Goal: Find specific page/section: Locate a particular part of the current website

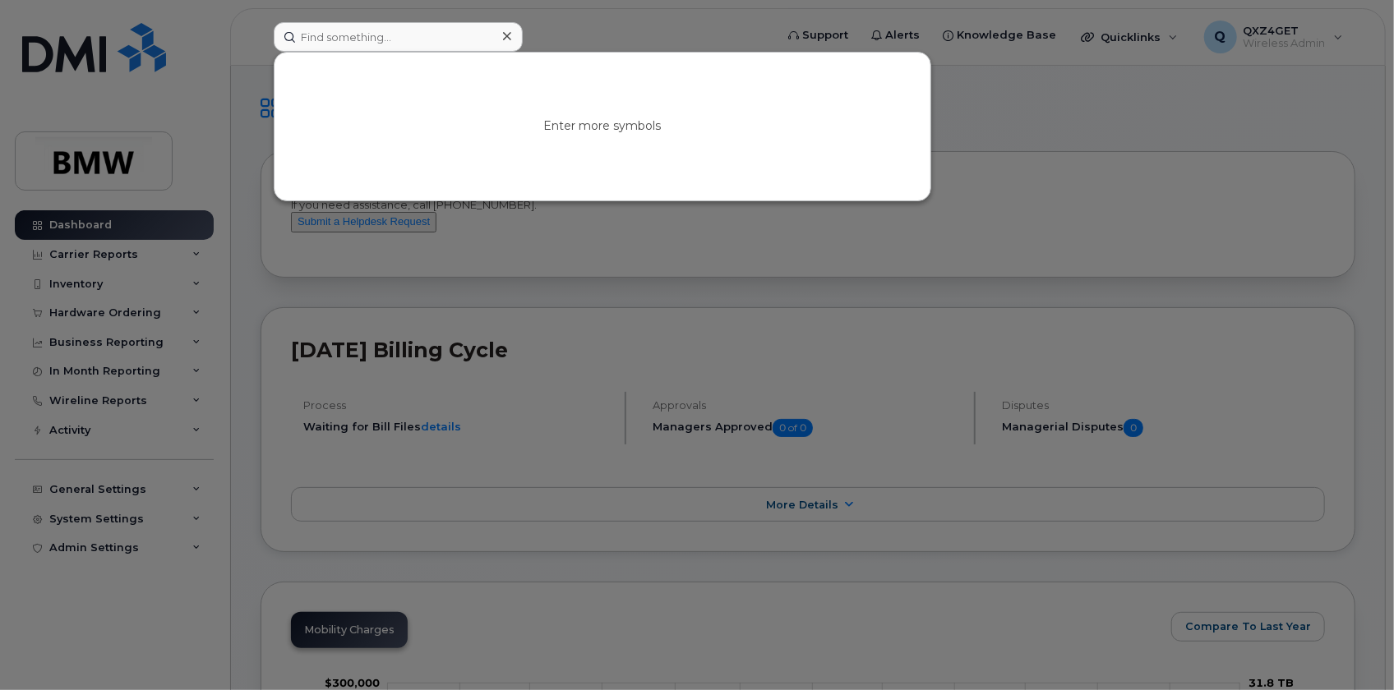
click at [367, 35] on input at bounding box center [398, 37] width 249 height 30
click at [359, 33] on input at bounding box center [398, 37] width 249 height 30
click at [362, 35] on input at bounding box center [398, 37] width 249 height 30
click at [339, 36] on input at bounding box center [398, 37] width 249 height 30
paste input "8649015403"
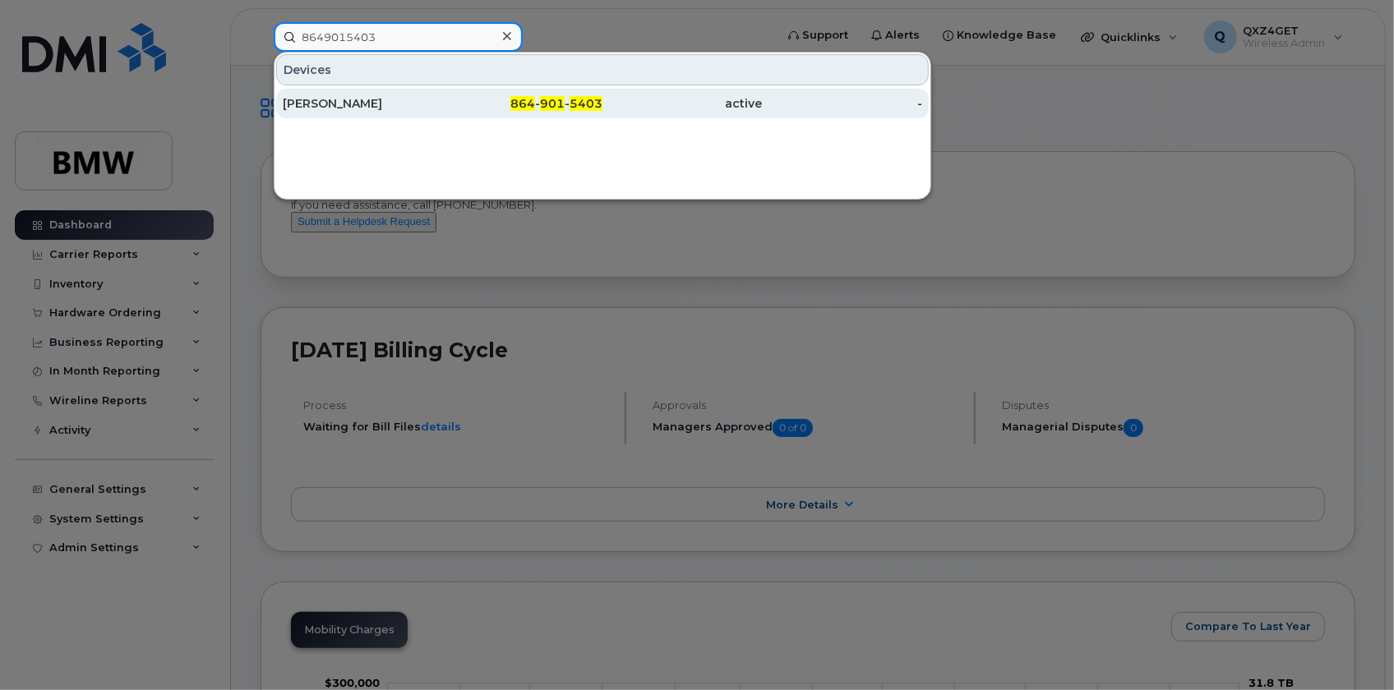
type input "8649015403"
click at [334, 103] on div "John Gregory" at bounding box center [363, 103] width 160 height 16
